Goal: Task Accomplishment & Management: Complete application form

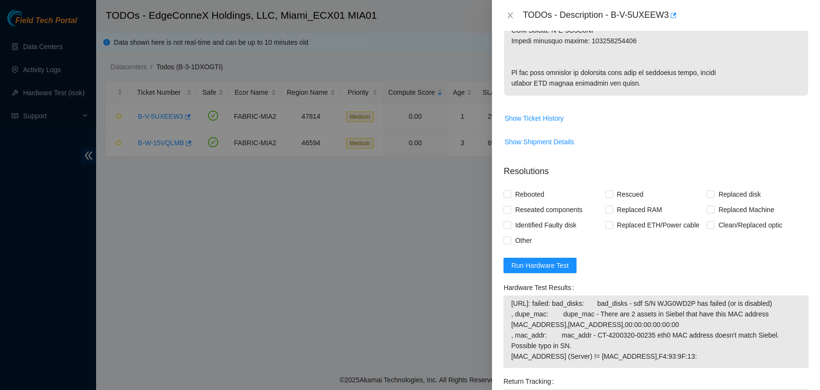
scroll to position [638, 0]
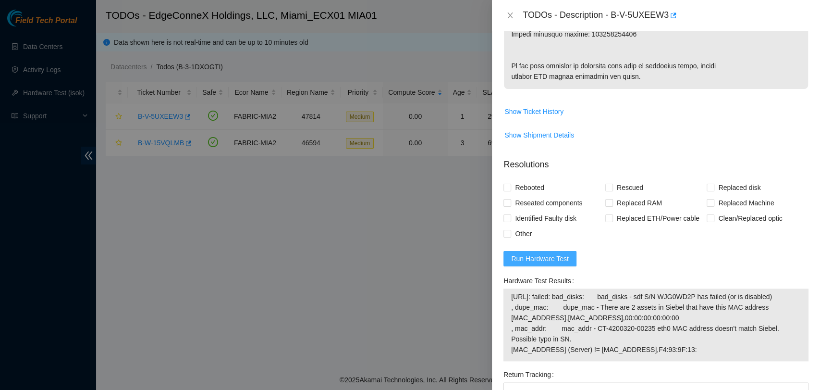
click at [555, 264] on span "Run Hardware Test" at bounding box center [540, 258] width 58 height 11
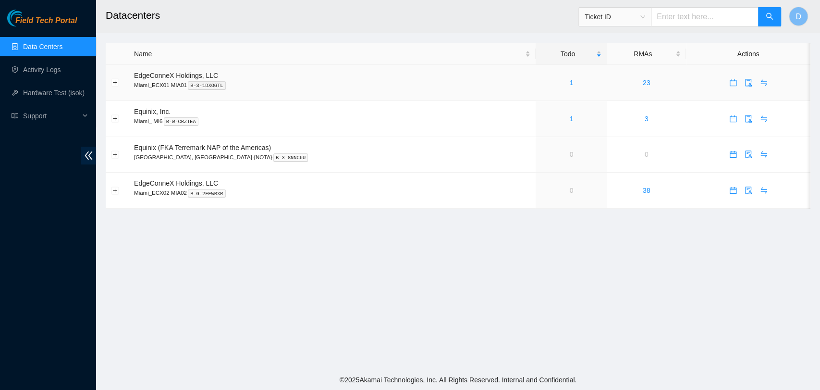
click at [543, 77] on div "1" at bounding box center [571, 82] width 61 height 11
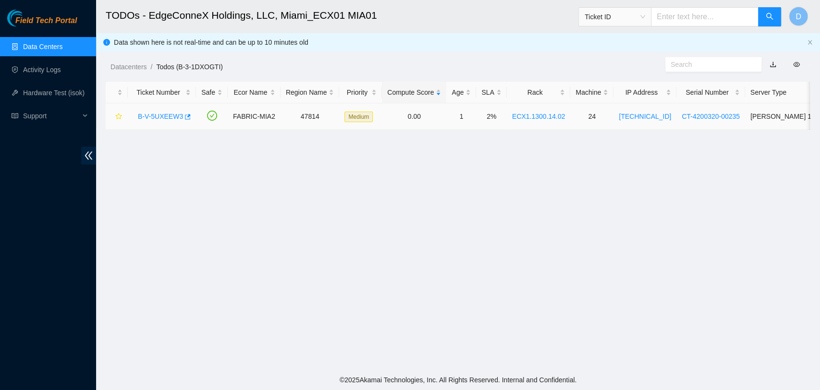
click at [156, 118] on link "B-V-5UXEEW3" at bounding box center [160, 116] width 45 height 8
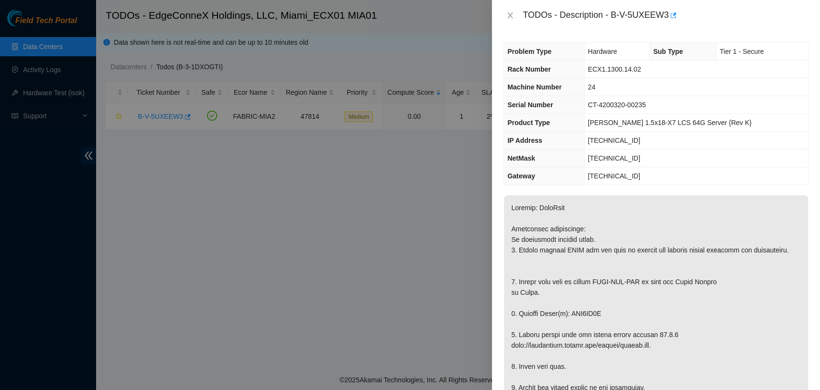
drag, startPoint x: 554, startPoint y: 278, endPoint x: 592, endPoint y: 111, distance: 171.0
click at [592, 111] on div "Problem Type Hardware Sub Type Tier 1 - Secure Rack Number ECX1.1300.14.02 Mach…" at bounding box center [656, 210] width 328 height 359
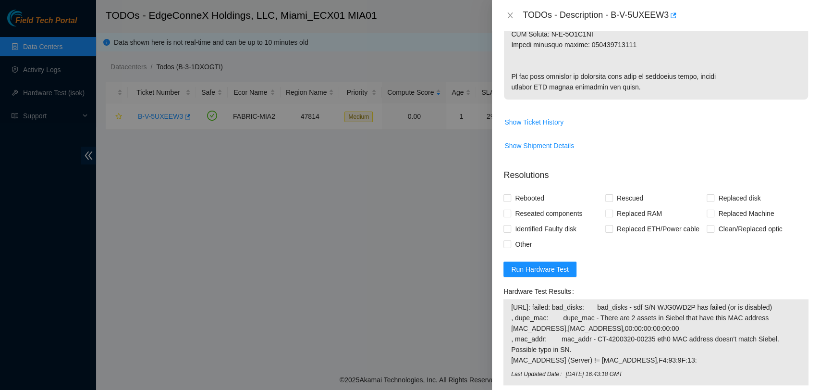
scroll to position [831, 0]
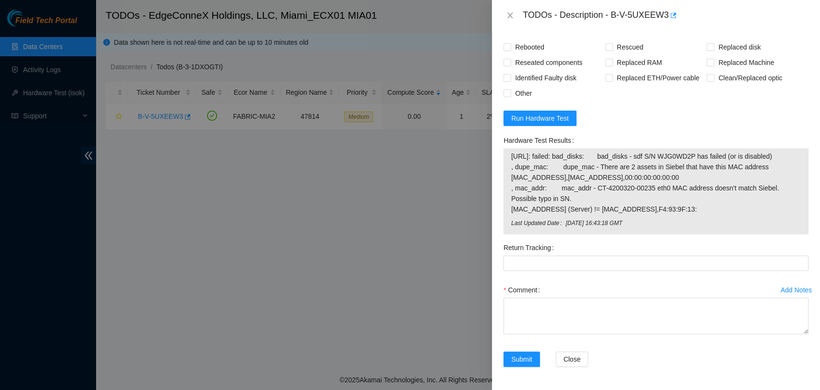
click at [563, 126] on form "Resolutions Rebooted Rescued Replaced disk Reseated components Replaced RAM Rep…" at bounding box center [655, 194] width 305 height 368
click at [563, 118] on span "Run Hardware Test" at bounding box center [540, 118] width 58 height 11
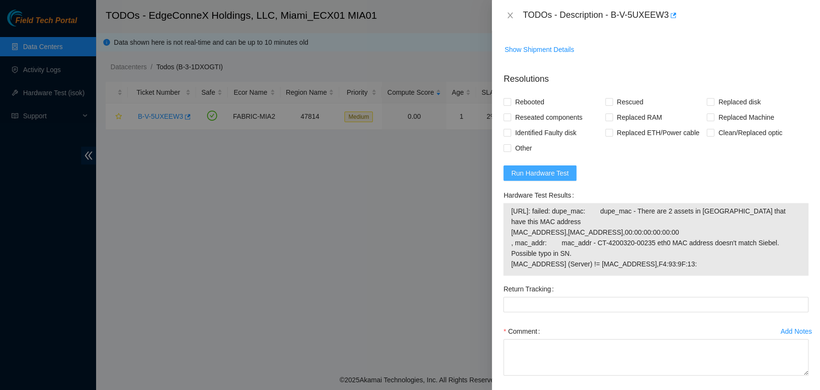
scroll to position [818, 0]
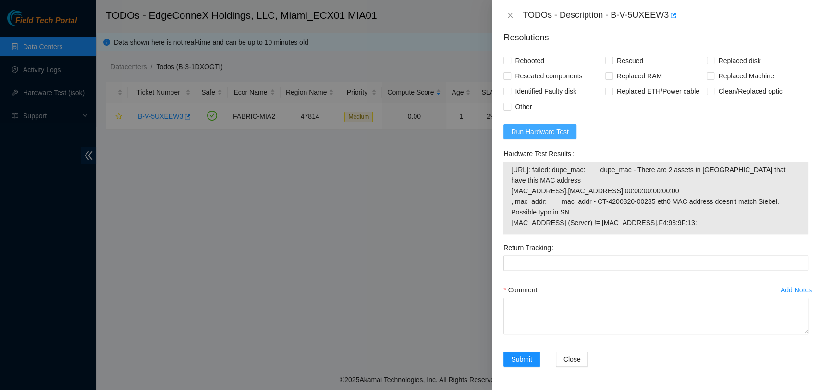
click at [558, 125] on button "Run Hardware Test" at bounding box center [539, 131] width 73 height 15
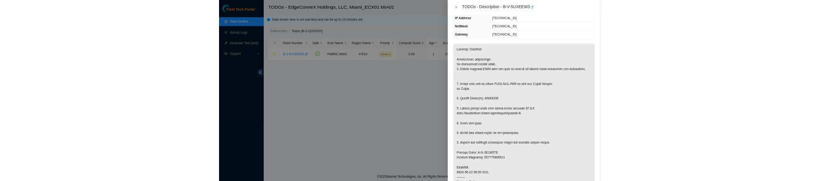
scroll to position [0, 0]
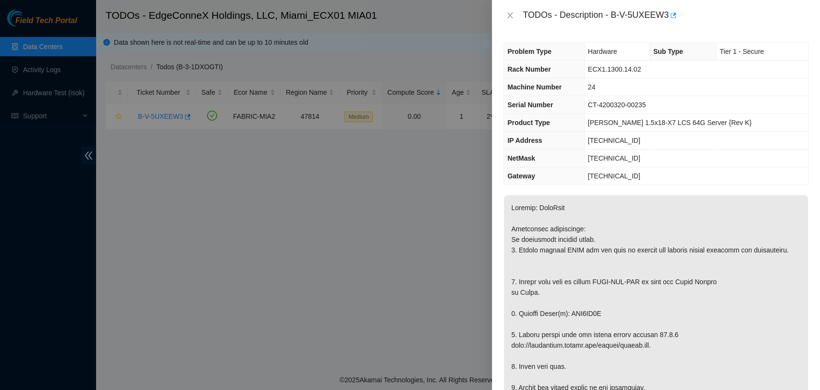
click at [619, 15] on div "TODOs - Description - B-V-5UXEEW3" at bounding box center [666, 15] width 286 height 15
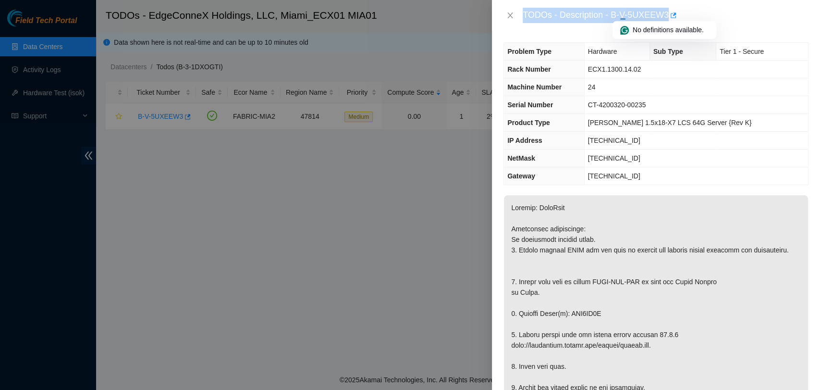
click at [610, 16] on div "TODOs - Description - B-V-5UXEEW3" at bounding box center [666, 15] width 286 height 15
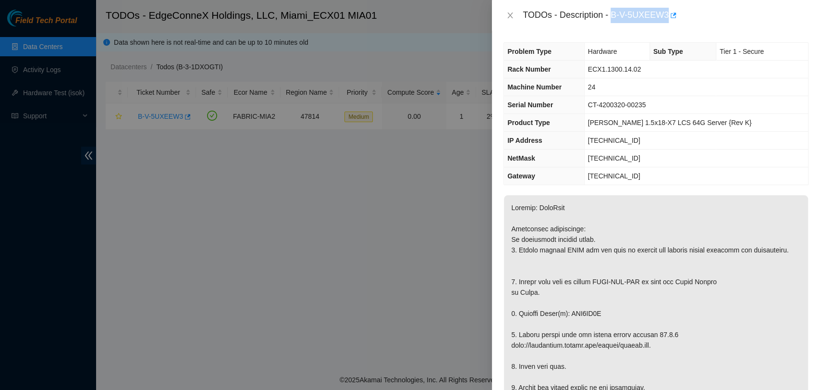
drag, startPoint x: 610, startPoint y: 16, endPoint x: 664, endPoint y: 15, distance: 53.8
click at [664, 15] on div "TODOs - Description - B-V-5UXEEW3" at bounding box center [666, 15] width 286 height 15
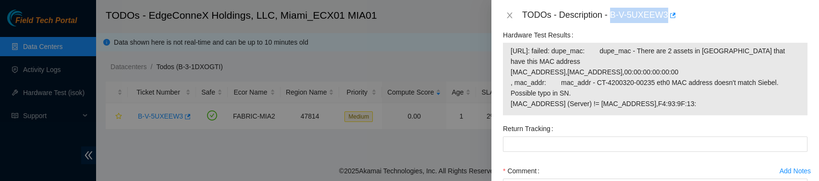
scroll to position [907, 0]
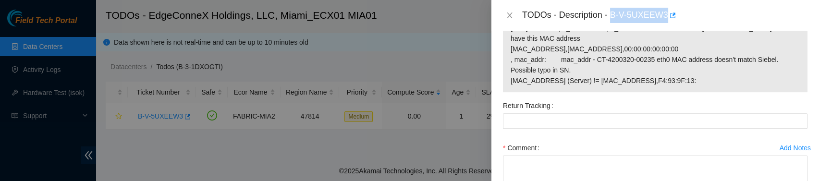
drag, startPoint x: 688, startPoint y: 131, endPoint x: 503, endPoint y: 81, distance: 191.2
click at [503, 81] on div "[URL]: failed: dupe_mac: dupe_mac - There are 2 assets in [GEOGRAPHIC_DATA] tha…" at bounding box center [655, 56] width 305 height 73
copy tbody "[URL]: failed: dupe_mac: dupe_mac - There are 2 assets in [GEOGRAPHIC_DATA] tha…"
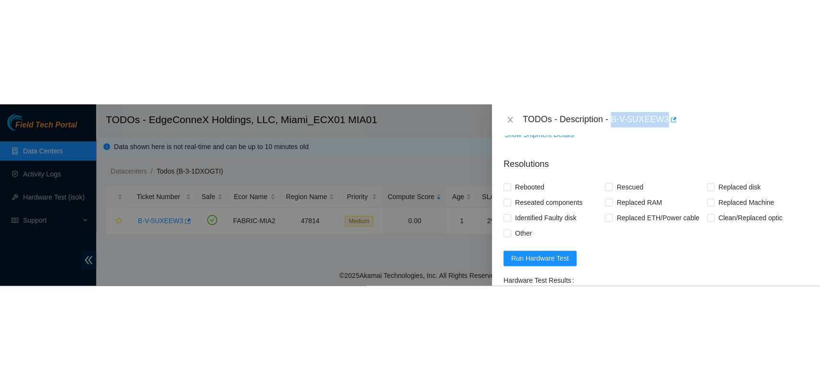
scroll to position [706, 0]
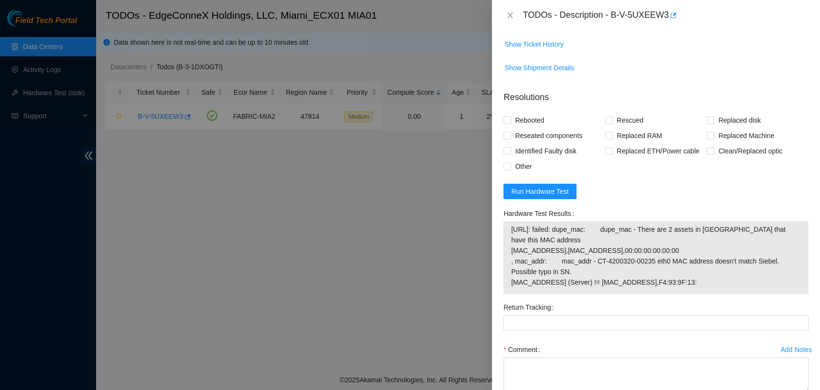
click at [636, 229] on form "Resolutions Rebooted Rescued Replaced disk Reseated components Replaced RAM Rep…" at bounding box center [655, 260] width 305 height 355
drag, startPoint x: 509, startPoint y: 172, endPoint x: 523, endPoint y: 170, distance: 14.1
click at [511, 128] on label "Rebooted" at bounding box center [525, 119] width 45 height 15
click at [510, 123] on input "Rebooted" at bounding box center [506, 119] width 7 height 7
checkbox input "true"
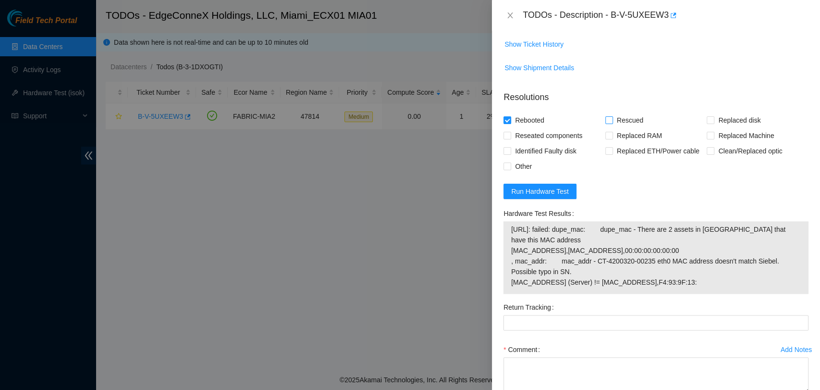
click at [619, 128] on span "Rescued" at bounding box center [630, 119] width 34 height 15
click at [612, 123] on input "Rescued" at bounding box center [608, 119] width 7 height 7
checkbox input "true"
click at [708, 124] on span at bounding box center [711, 120] width 8 height 8
click at [708, 123] on input "Replaced disk" at bounding box center [710, 119] width 7 height 7
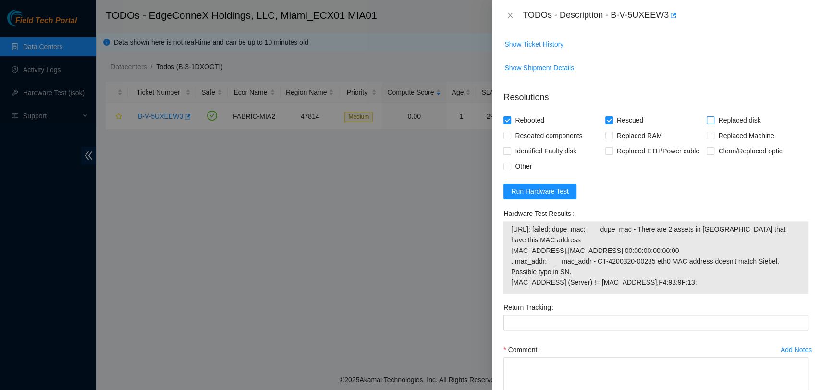
checkbox input "true"
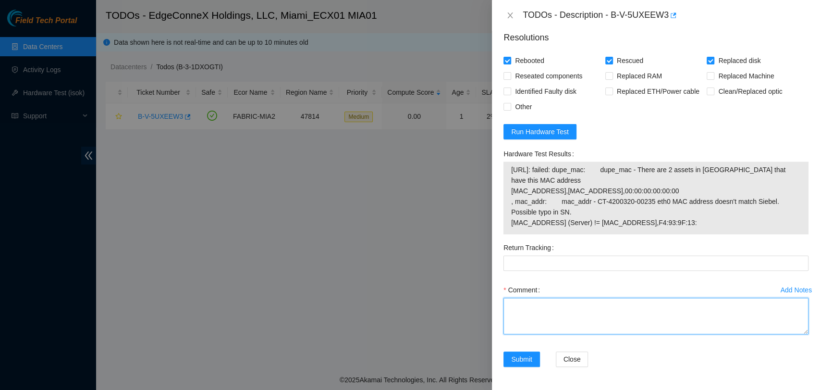
click at [544, 318] on textarea "Comment" at bounding box center [655, 315] width 305 height 37
paste textarea "Verified ticket is safe to work on YES NOCC Authorized: YES Located server conn…"
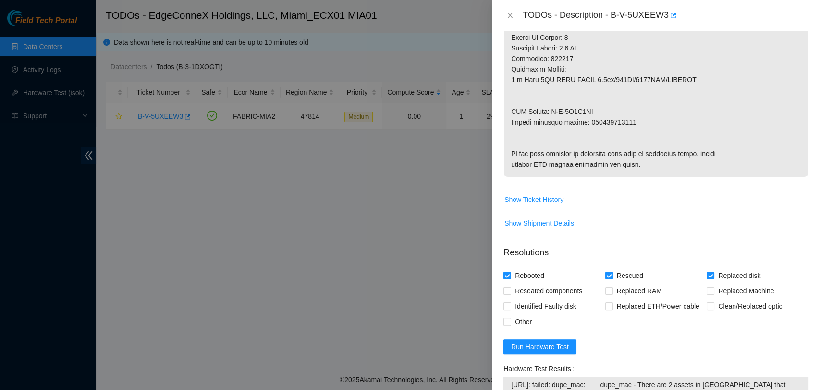
scroll to position [229, 0]
type textarea "Verified ticket is safe to work on YES NOCC Authorized: YES Located server conn…"
copy p "450826216220"
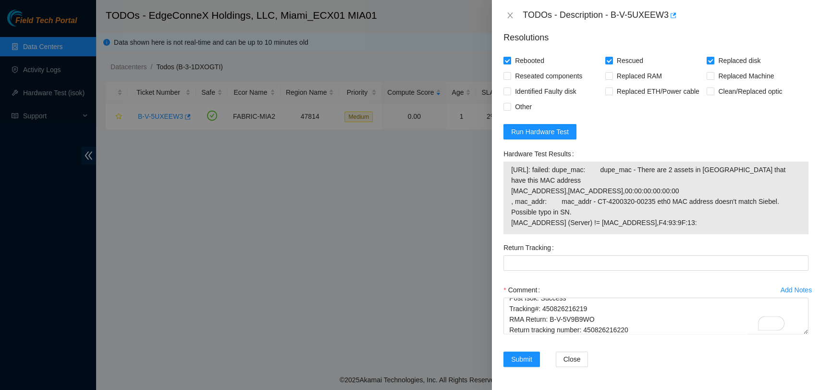
scroll to position [818, 0]
click at [565, 259] on Tracking "Return Tracking" at bounding box center [655, 262] width 305 height 15
paste Tracking "450826216220"
type Tracking "450826216220"
click at [529, 358] on span "Submit" at bounding box center [521, 359] width 21 height 11
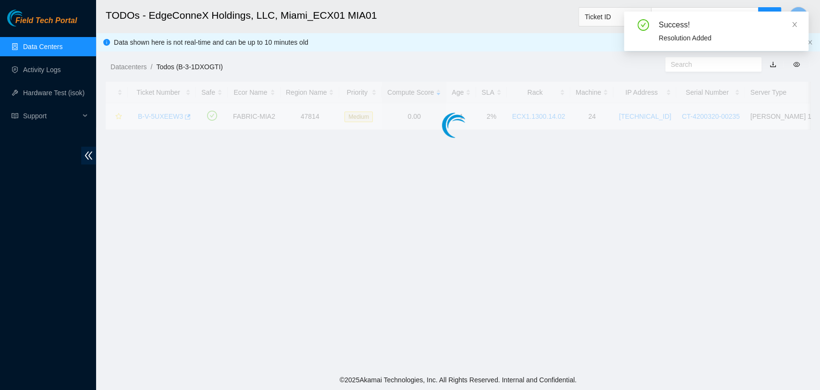
scroll to position [257, 0]
